Goal: Find specific page/section: Find specific page/section

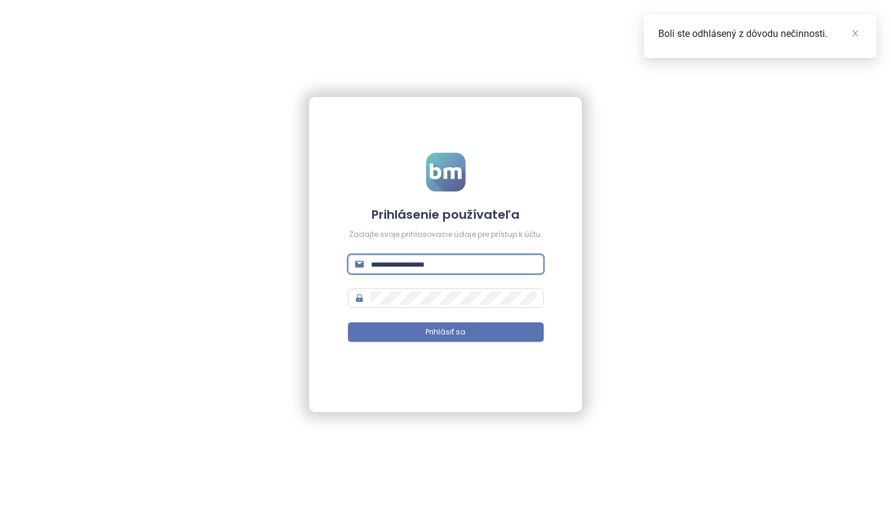
type input "**********"
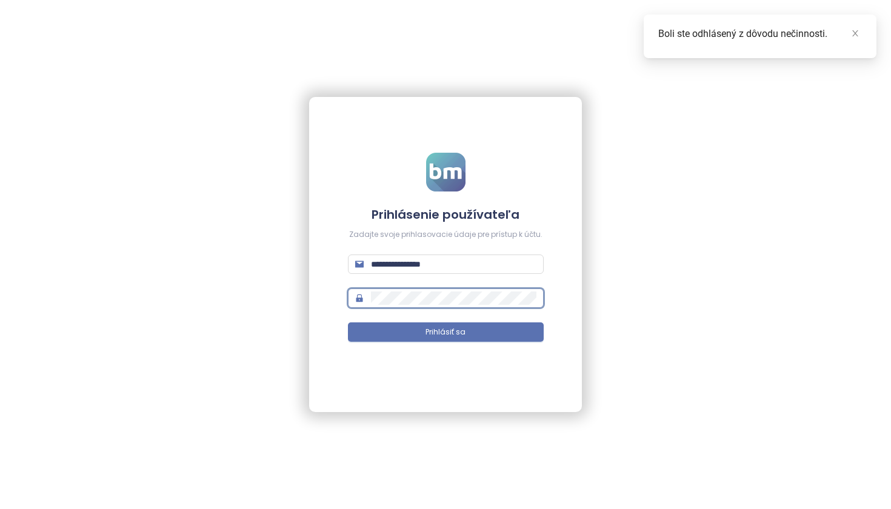
click at [446, 332] on button "Prihlásiť sa" at bounding box center [446, 332] width 196 height 19
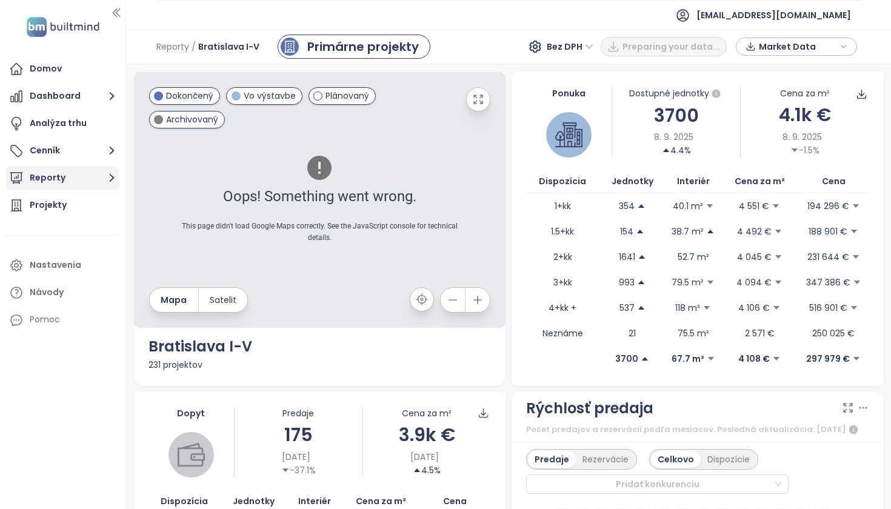
click at [63, 185] on button "Reporty" at bounding box center [62, 178] width 113 height 24
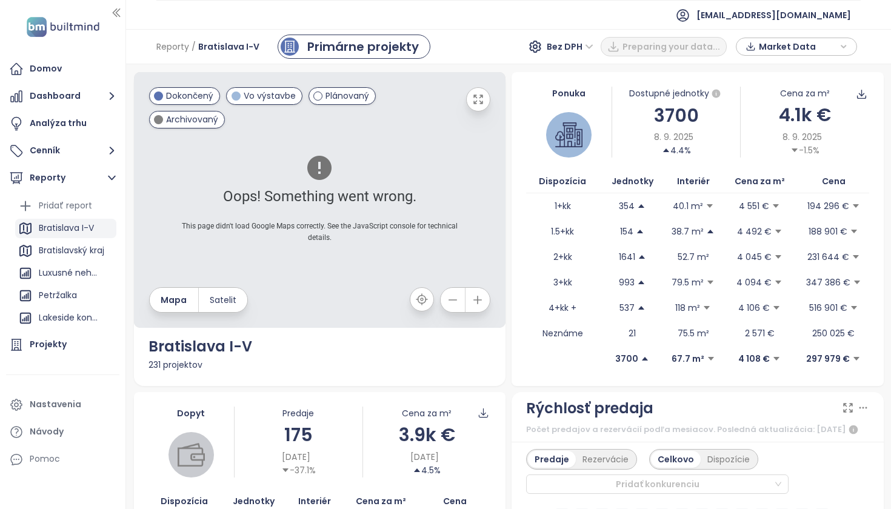
click at [72, 227] on div "Bratislava I-V" at bounding box center [66, 228] width 55 height 15
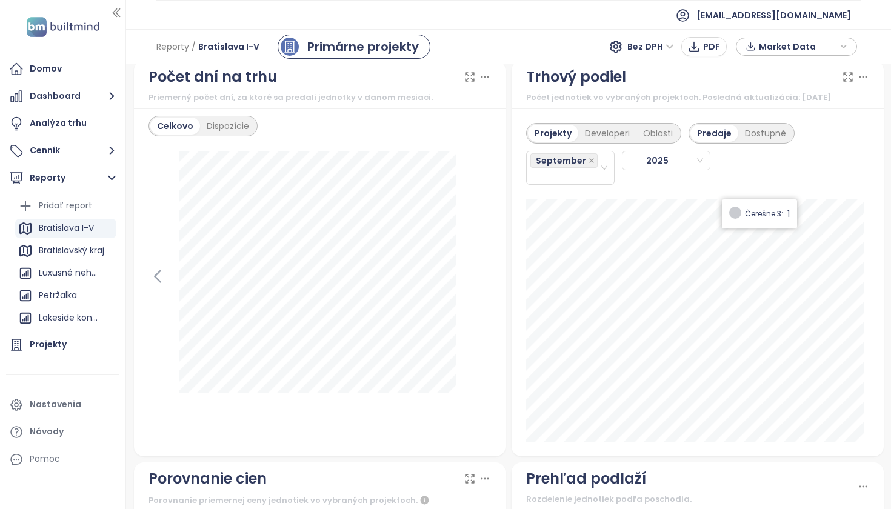
scroll to position [1472, 0]
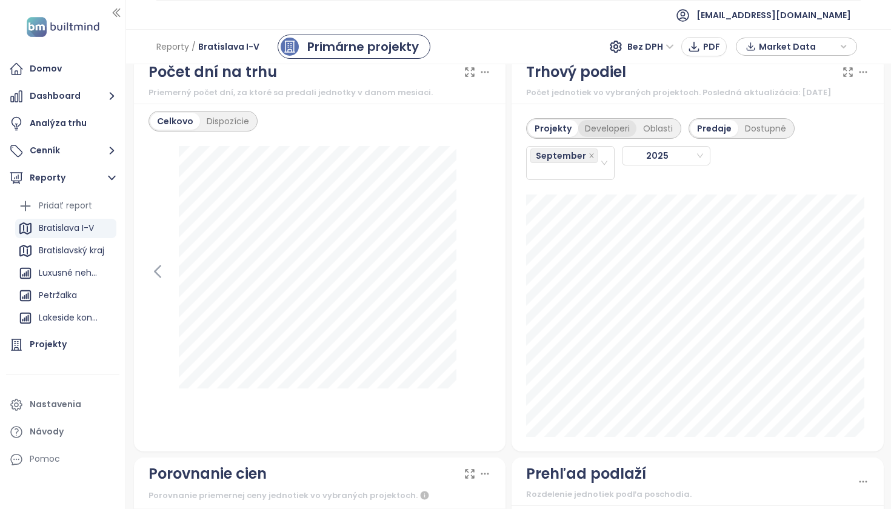
click at [600, 136] on div "Developeri" at bounding box center [607, 128] width 58 height 17
click at [554, 137] on div "Projekty" at bounding box center [551, 128] width 47 height 17
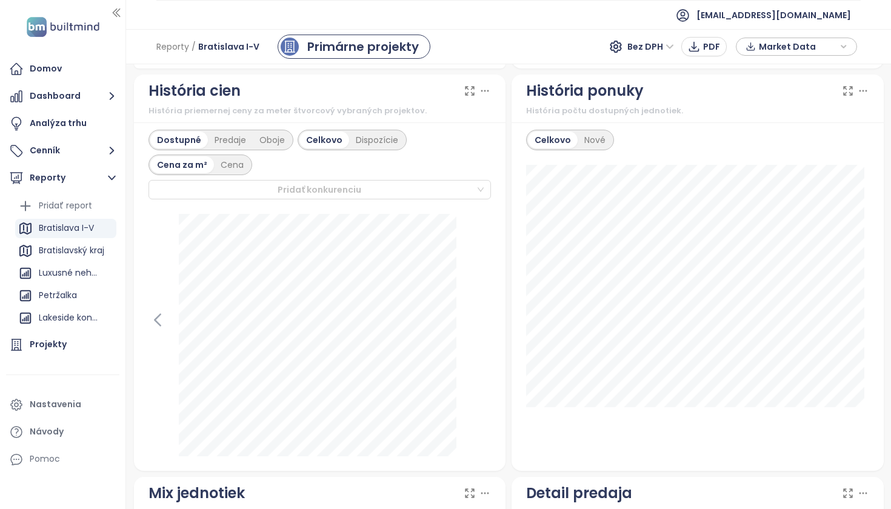
scroll to position [678, 0]
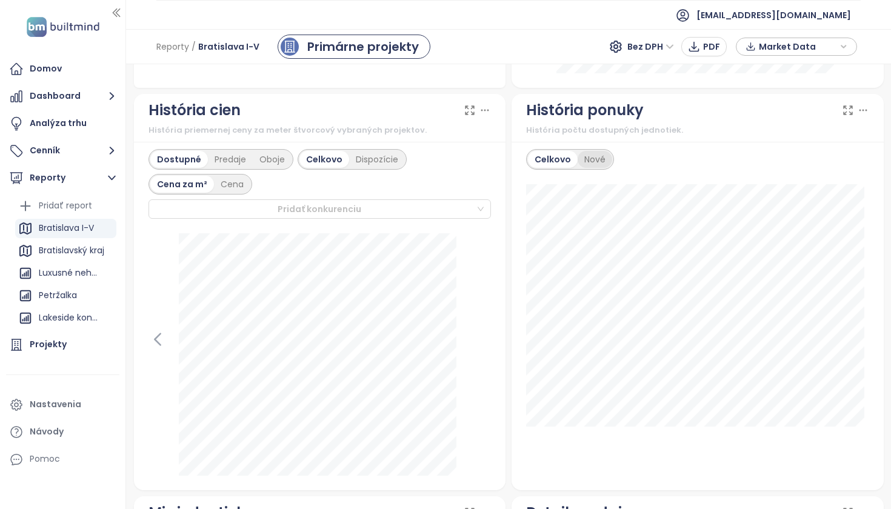
click at [591, 168] on div "Nové" at bounding box center [595, 159] width 35 height 17
click at [555, 167] on div "Celkovo" at bounding box center [551, 159] width 47 height 17
click at [597, 168] on div "Nové" at bounding box center [595, 159] width 35 height 17
click at [543, 168] on div "Celkovo" at bounding box center [551, 159] width 47 height 17
click at [857, 116] on icon at bounding box center [863, 110] width 12 height 12
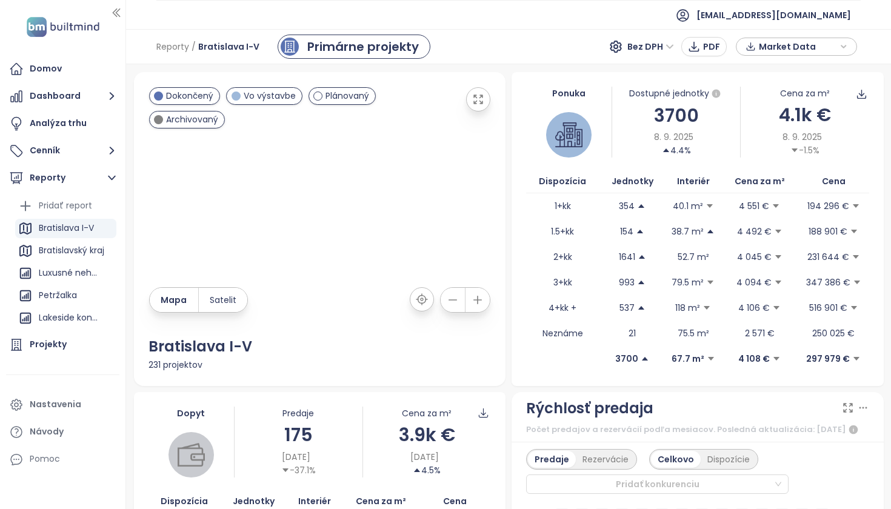
scroll to position [0, 0]
